Goal: Check status: Check status

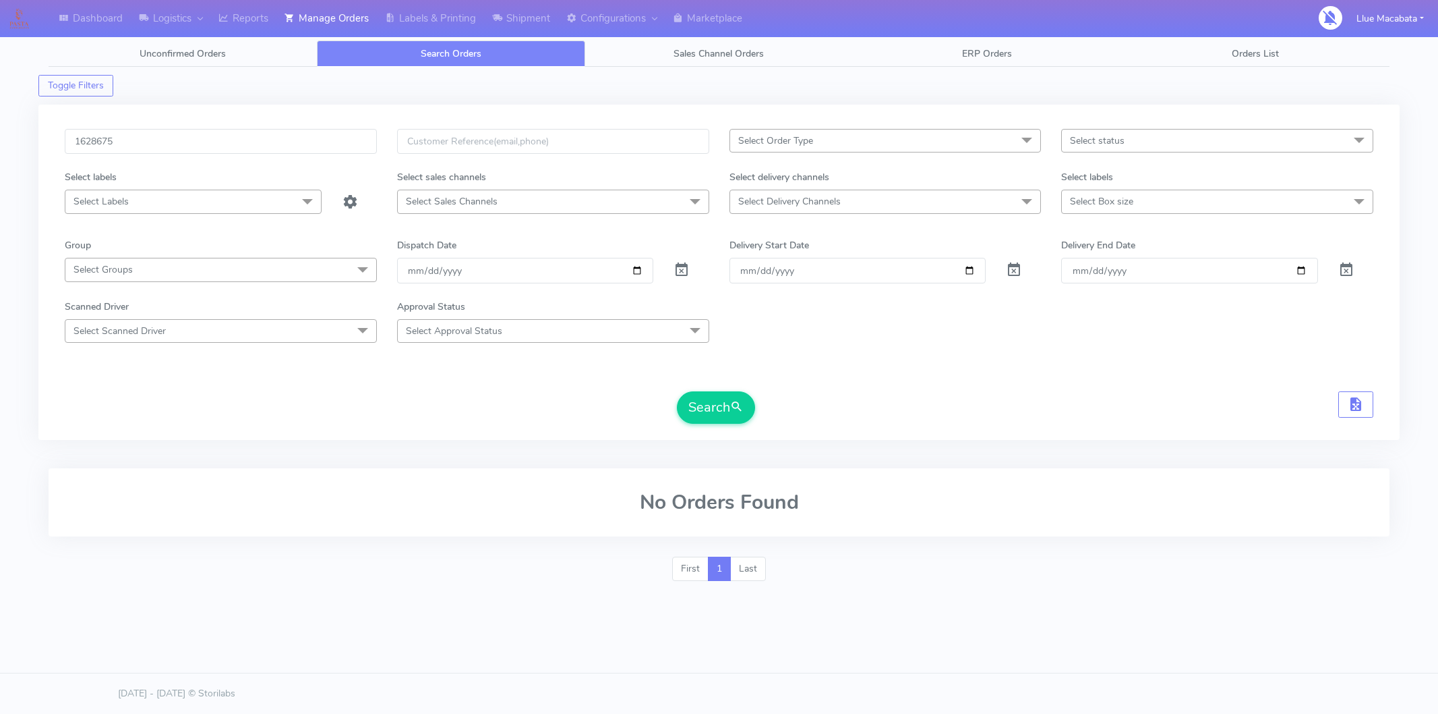
click at [117, 145] on input "1628675" at bounding box center [221, 141] width 312 height 25
type input "1628310"
drag, startPoint x: 716, startPoint y: 401, endPoint x: 703, endPoint y: 403, distance: 13.0
click at [714, 403] on button "Search" at bounding box center [716, 407] width 78 height 32
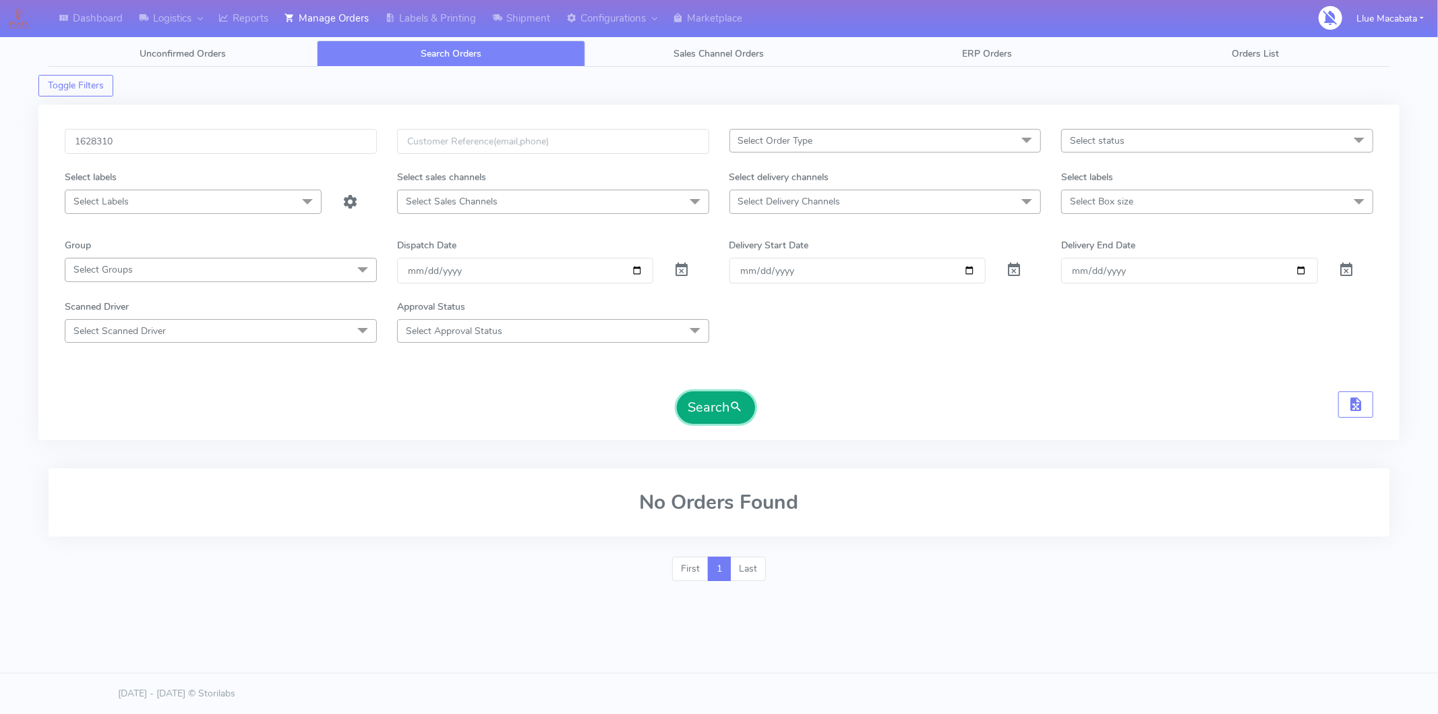
click at [722, 395] on button "Search" at bounding box center [716, 407] width 78 height 32
click at [409, 272] on input "[DATE]" at bounding box center [525, 270] width 257 height 25
drag, startPoint x: 426, startPoint y: 263, endPoint x: 436, endPoint y: 268, distance: 11.5
click at [426, 264] on input "date" at bounding box center [525, 270] width 257 height 25
drag, startPoint x: 449, startPoint y: 268, endPoint x: 490, endPoint y: 281, distance: 42.4
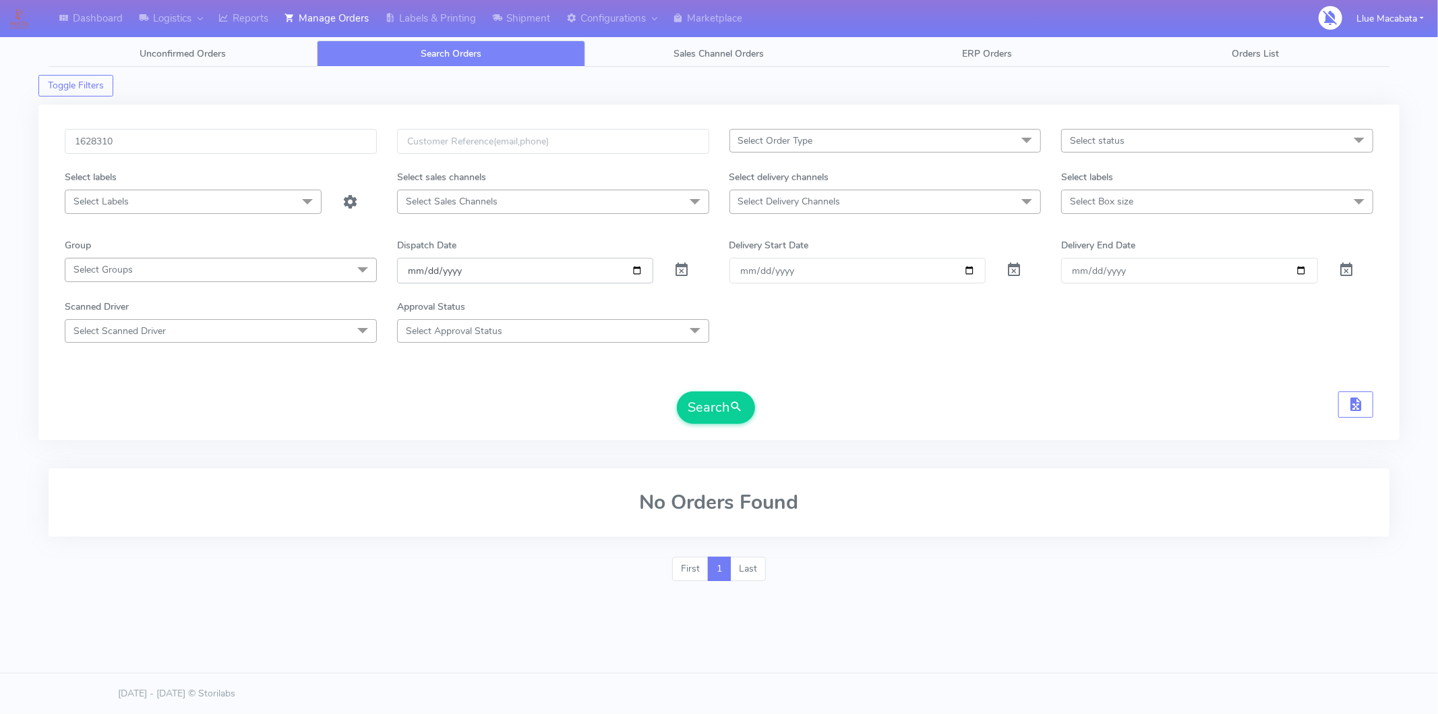
click at [449, 270] on input "date" at bounding box center [525, 270] width 257 height 25
click at [146, 151] on input "1628310" at bounding box center [221, 141] width 312 height 25
click at [146, 150] on input "1628310" at bounding box center [221, 141] width 312 height 25
click at [709, 407] on button "Search" at bounding box center [716, 407] width 78 height 32
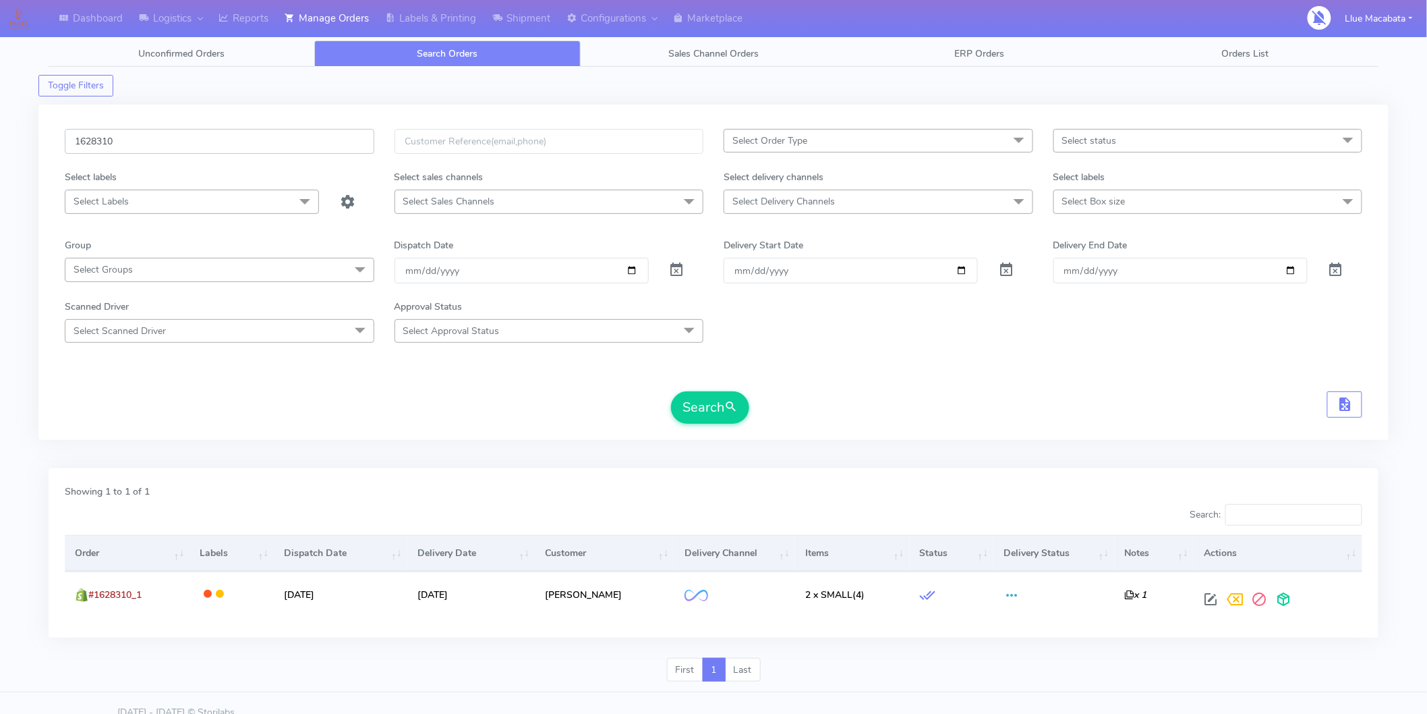
click at [187, 136] on input "1628310" at bounding box center [220, 141] width 310 height 25
paste input "7646"
type input "1627646"
click at [711, 393] on button "Search" at bounding box center [710, 407] width 78 height 32
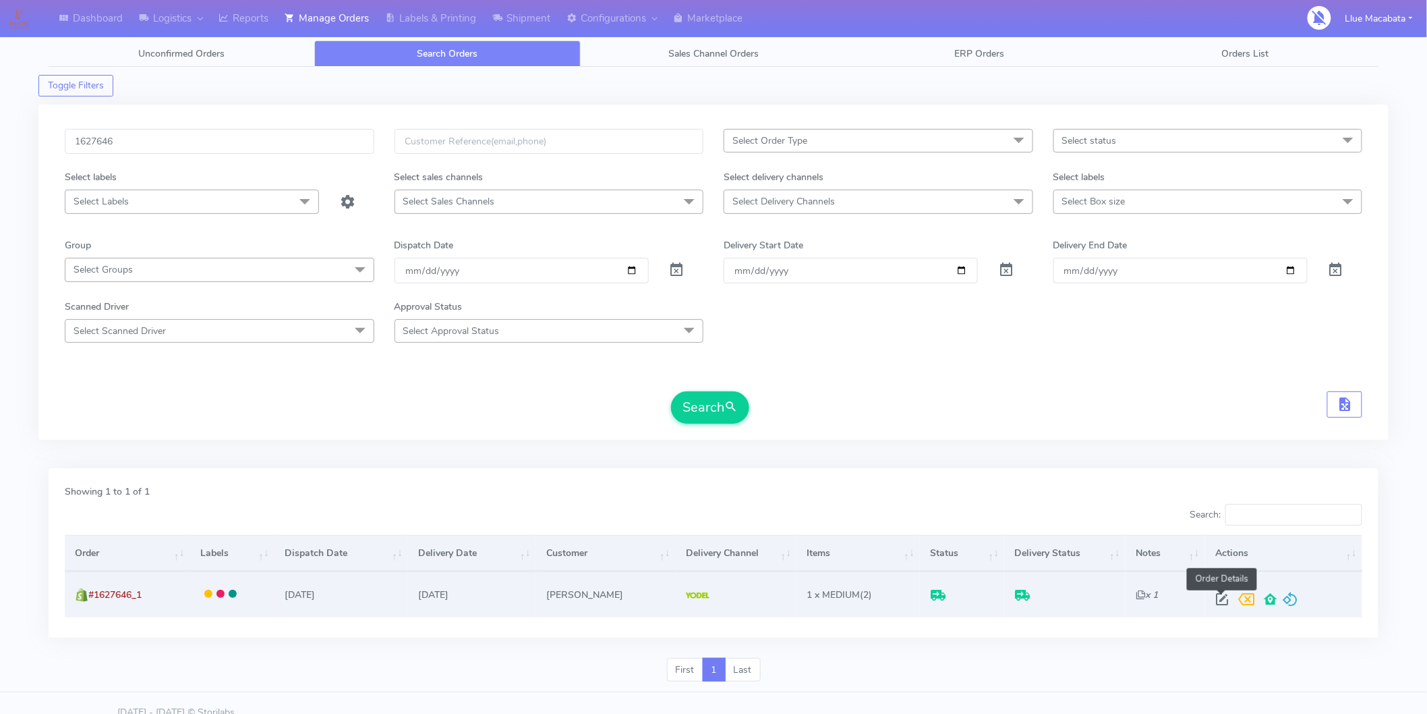
click at [1217, 596] on span at bounding box center [1222, 601] width 24 height 13
select select "5"
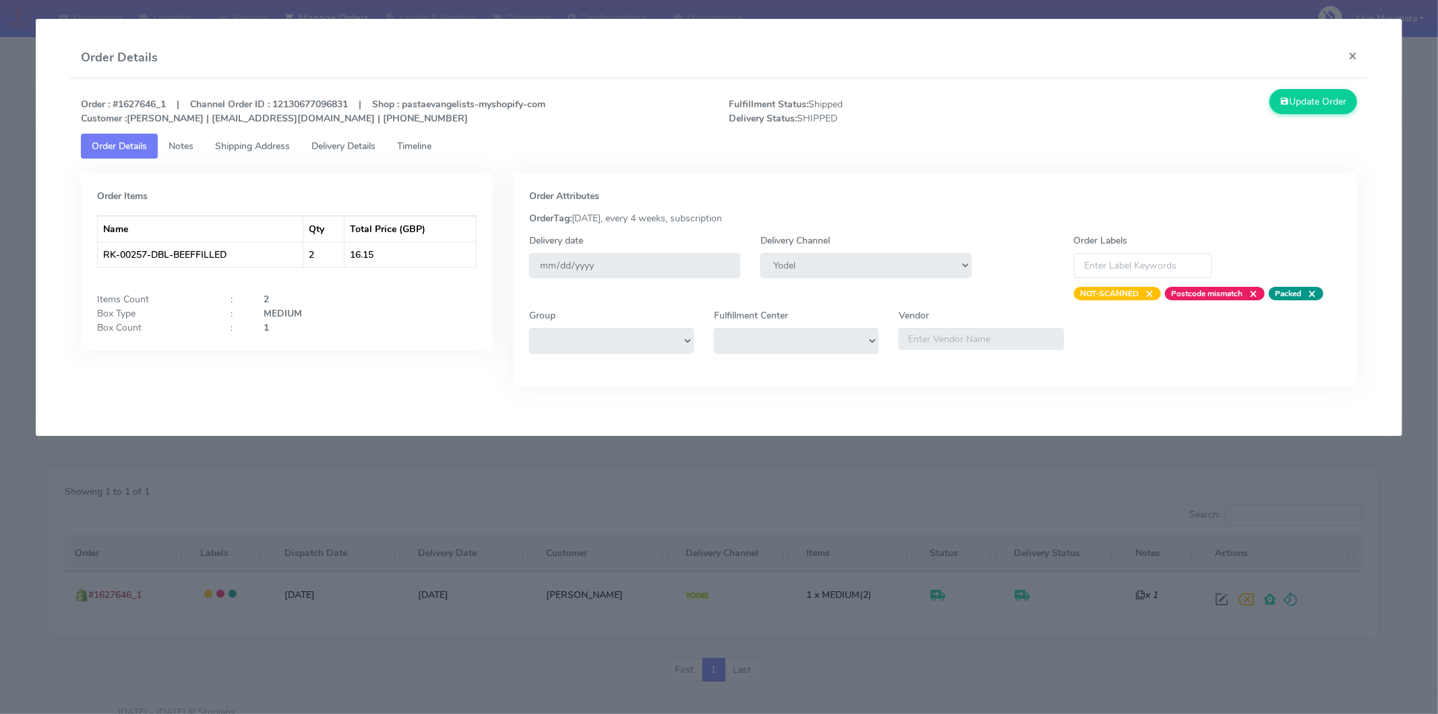
click at [428, 150] on span "Timeline" at bounding box center [414, 146] width 34 height 13
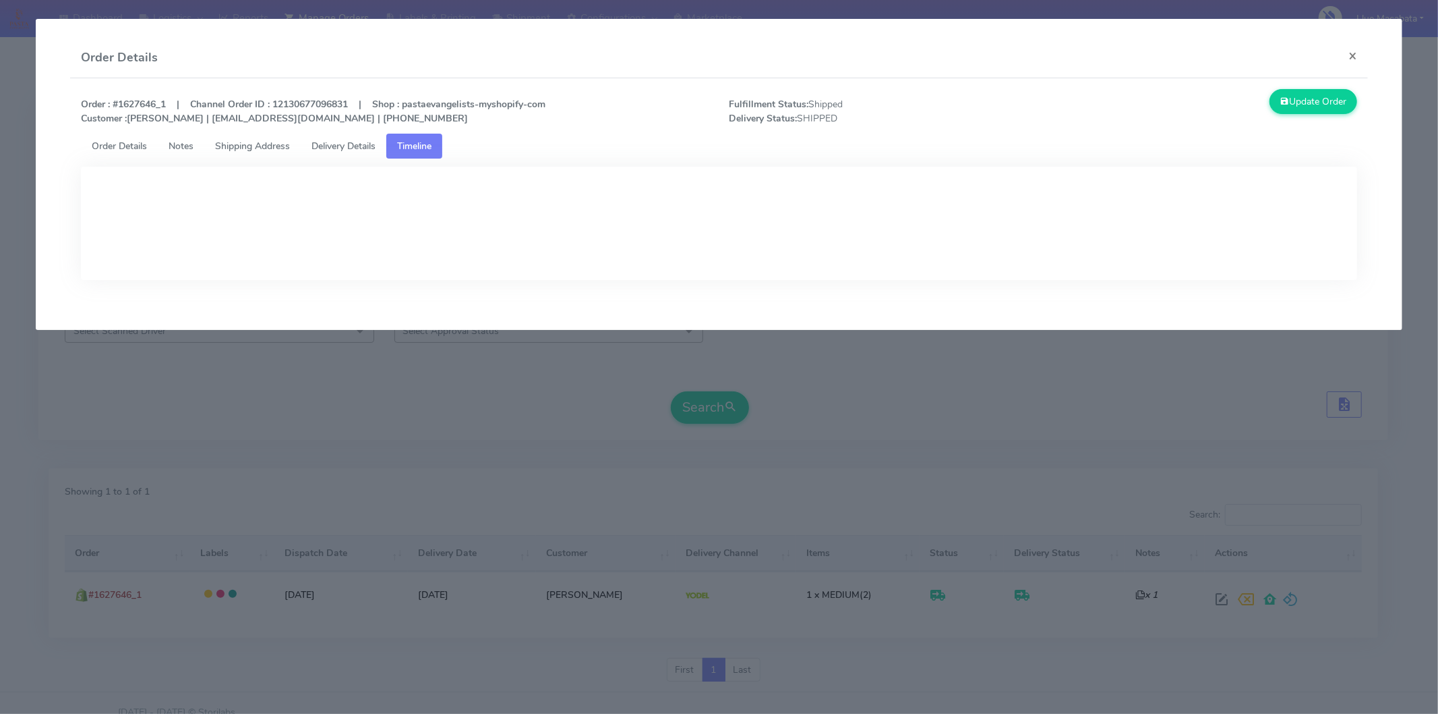
click at [363, 147] on span "Delivery Details" at bounding box center [344, 146] width 64 height 13
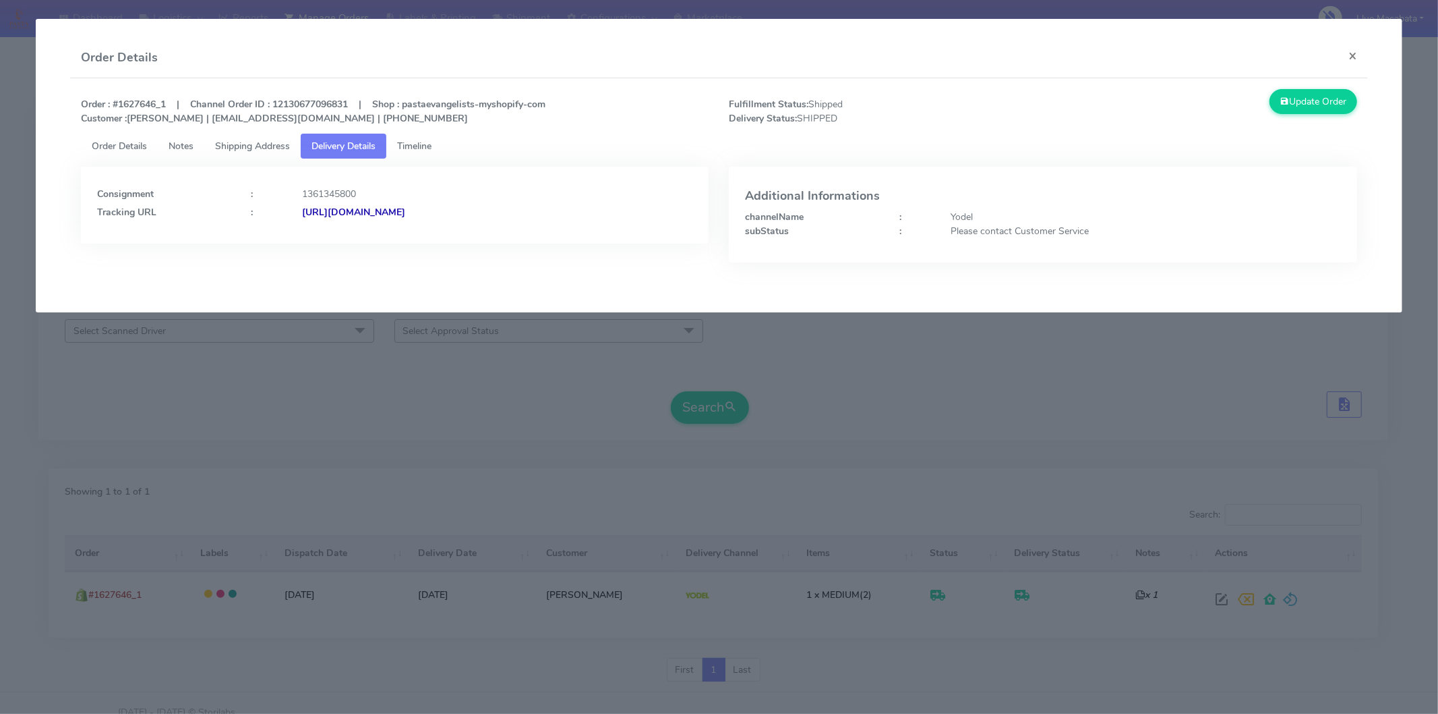
click at [405, 211] on strong "[URL][DOMAIN_NAME]" at bounding box center [353, 212] width 103 height 13
